Goal: Information Seeking & Learning: Learn about a topic

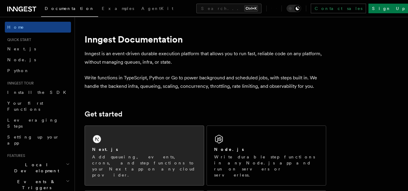
click at [140, 139] on div "Next.js Add queueing, events, crons, and step functions to your Next app on any…" at bounding box center [144, 155] width 119 height 59
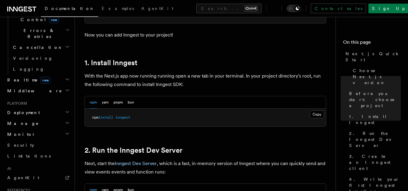
scroll to position [241, 0]
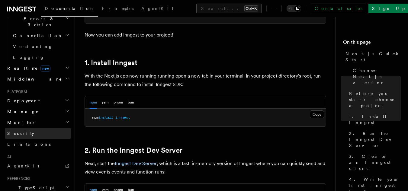
click at [15, 130] on span "Security" at bounding box center [20, 133] width 27 height 6
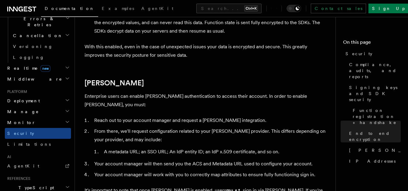
scroll to position [607, 0]
